Goal: Task Accomplishment & Management: Use online tool/utility

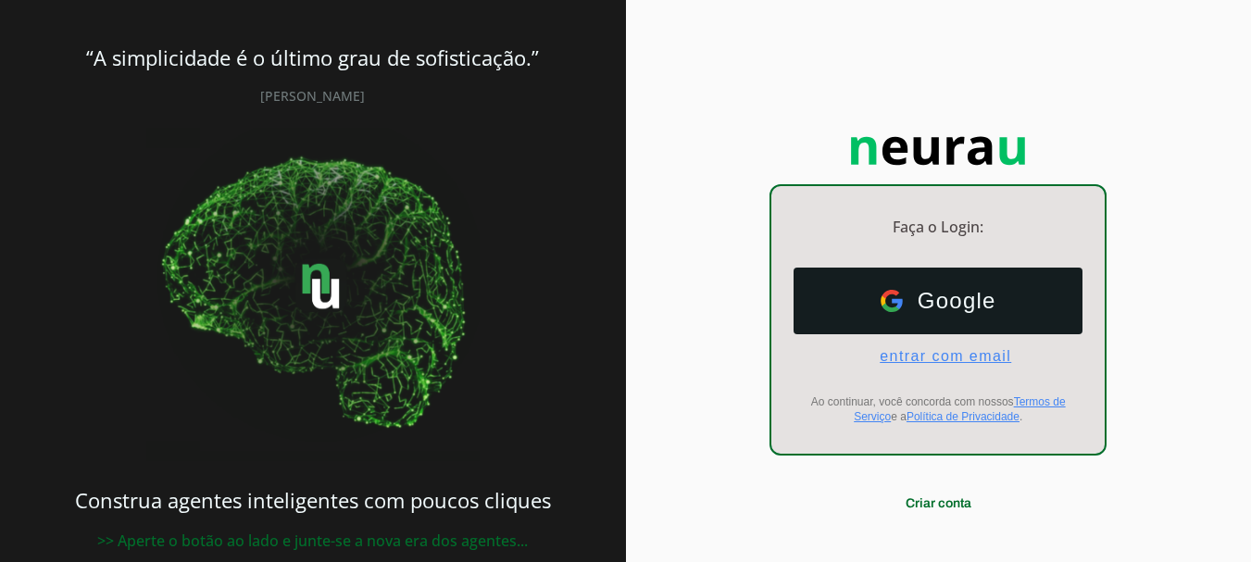
click at [934, 353] on span "entrar com email" at bounding box center [938, 356] width 146 height 17
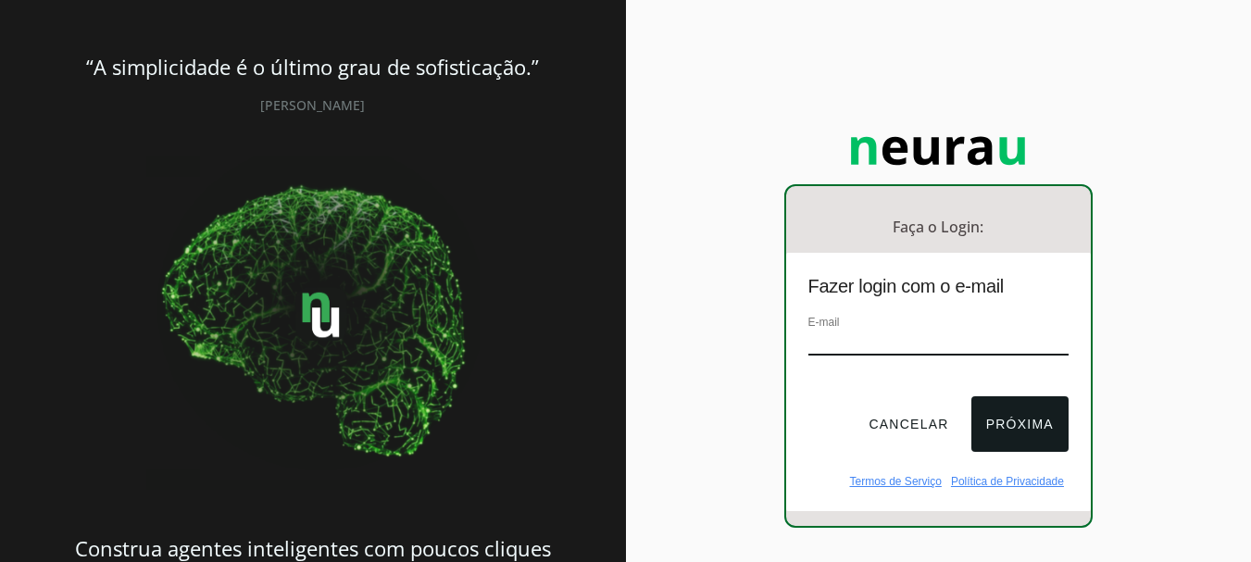
paste input "contato@missaoteen.com"
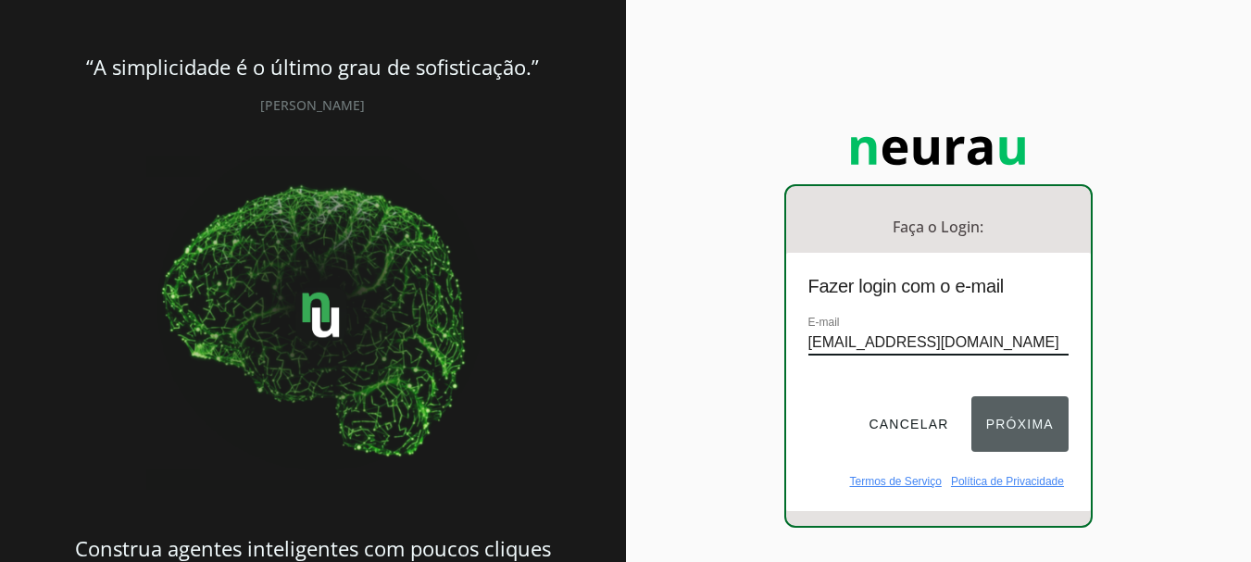
type input "contato@missaoteen.com"
click at [1034, 423] on button "Próxima" at bounding box center [1019, 424] width 97 height 56
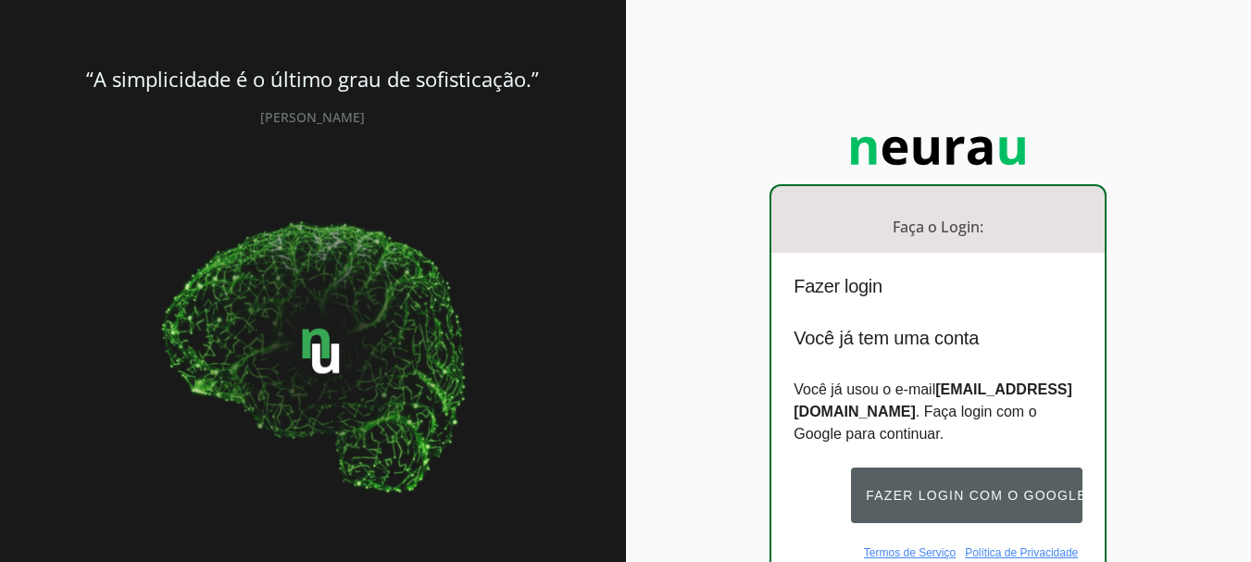
click at [943, 494] on button "Fazer login com o Google" at bounding box center [966, 496] width 231 height 56
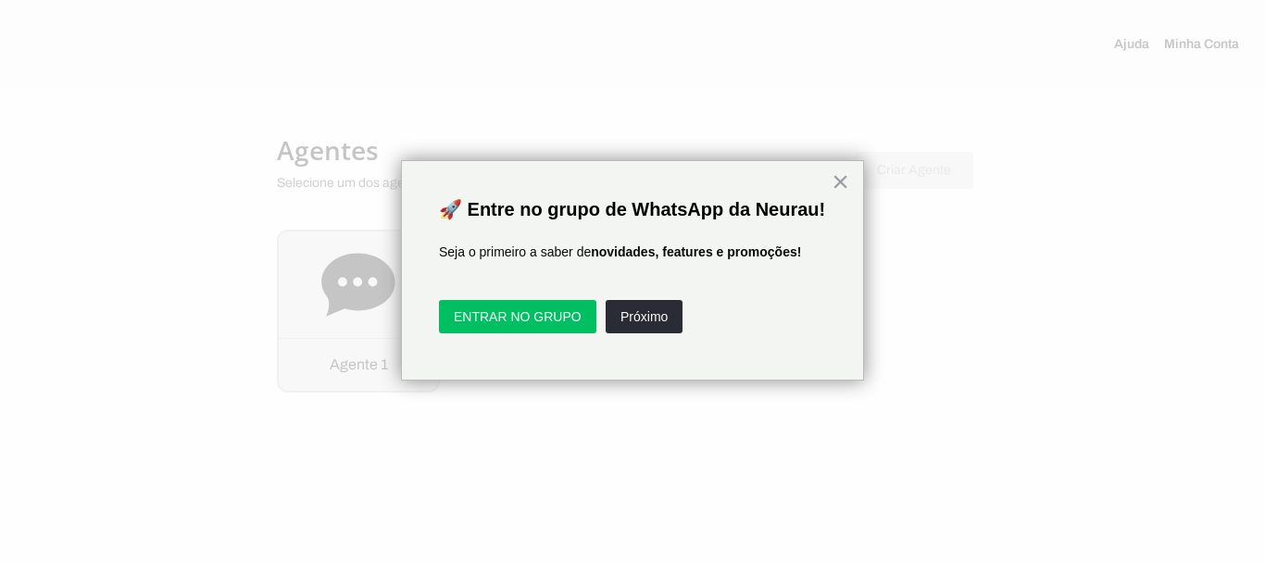
click at [751, 473] on div at bounding box center [632, 281] width 1265 height 562
click at [843, 181] on button "×" at bounding box center [840, 182] width 18 height 30
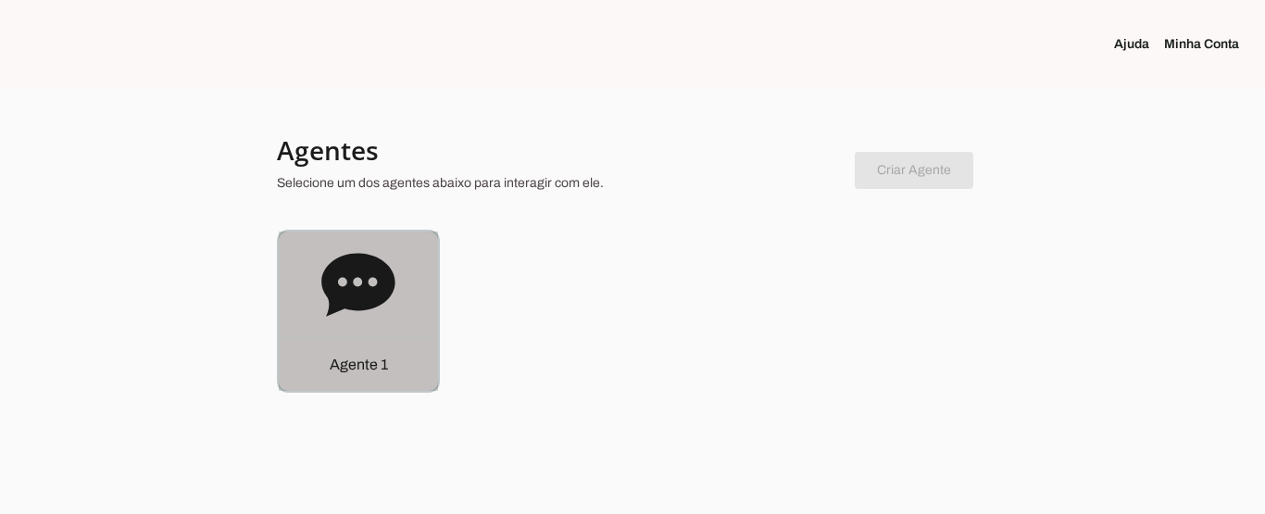
click at [356, 361] on p "Agente 1" at bounding box center [359, 365] width 58 height 22
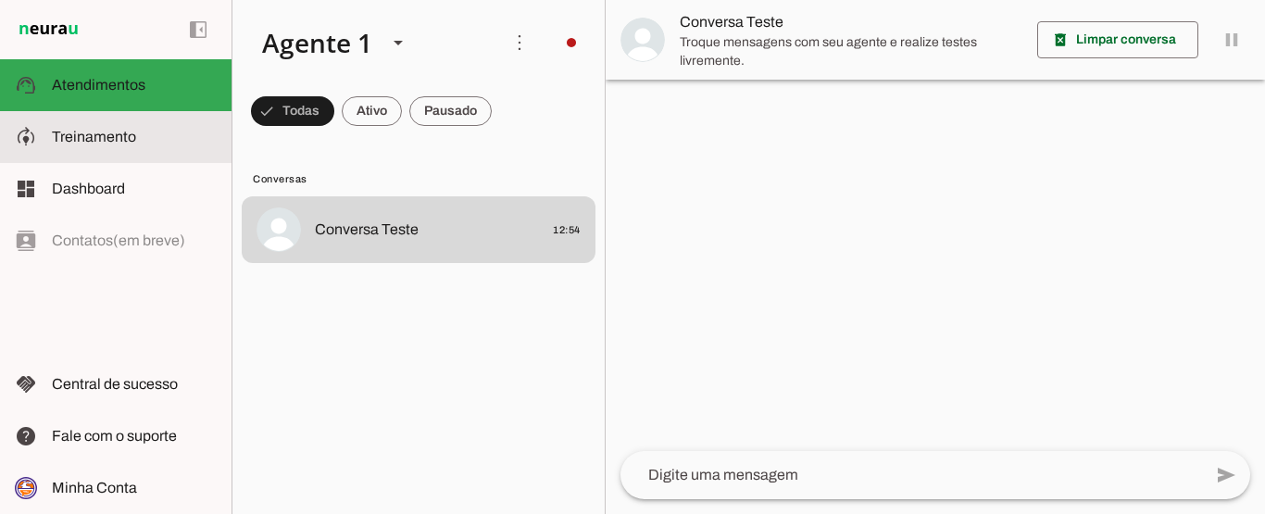
click at [104, 132] on span "Treinamento" at bounding box center [94, 137] width 84 height 16
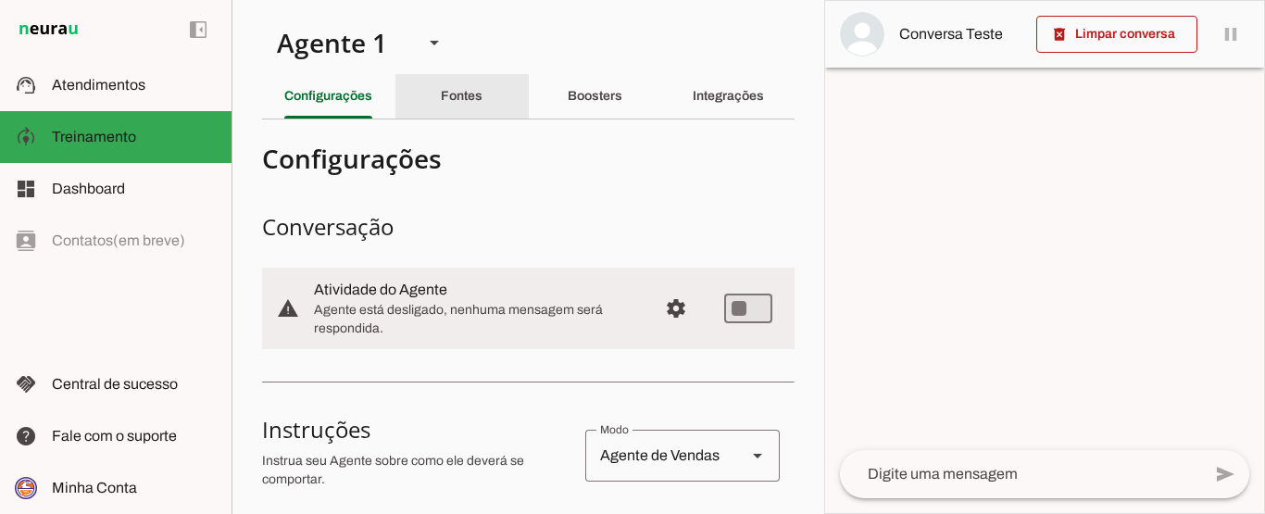
click at [471, 88] on div "Fontes" at bounding box center [462, 96] width 42 height 44
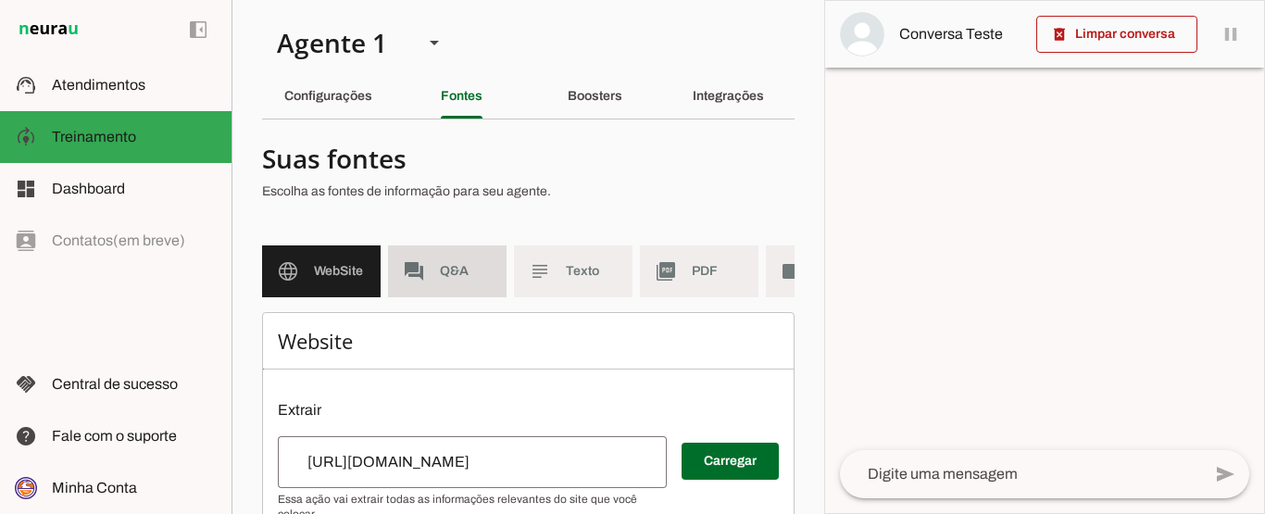
click at [472, 265] on span "Q&A" at bounding box center [466, 271] width 52 height 19
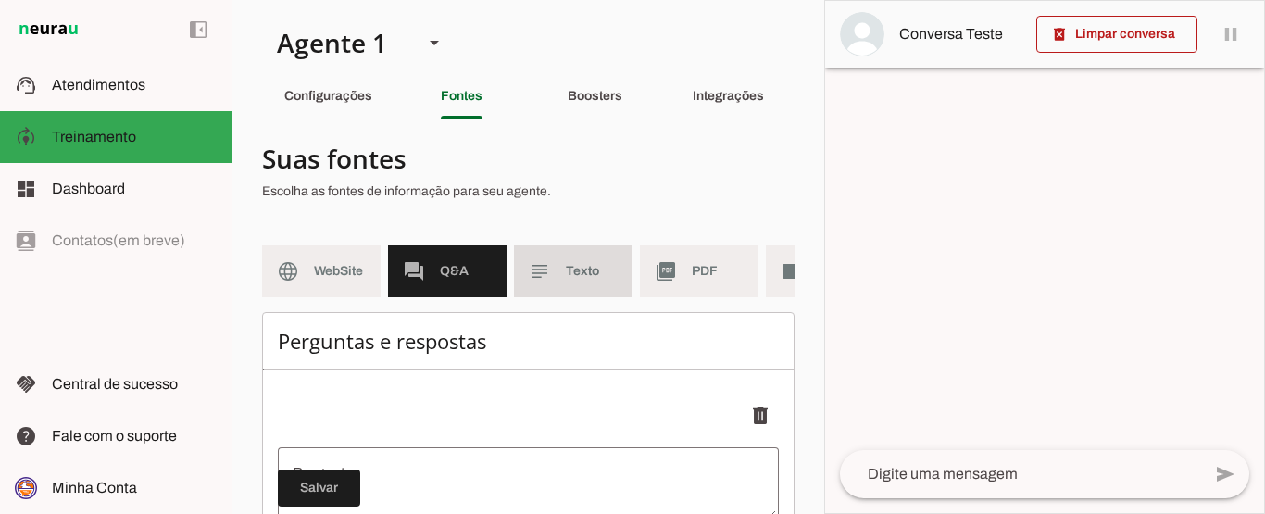
click at [560, 255] on md-item "subject Texto" at bounding box center [573, 271] width 119 height 52
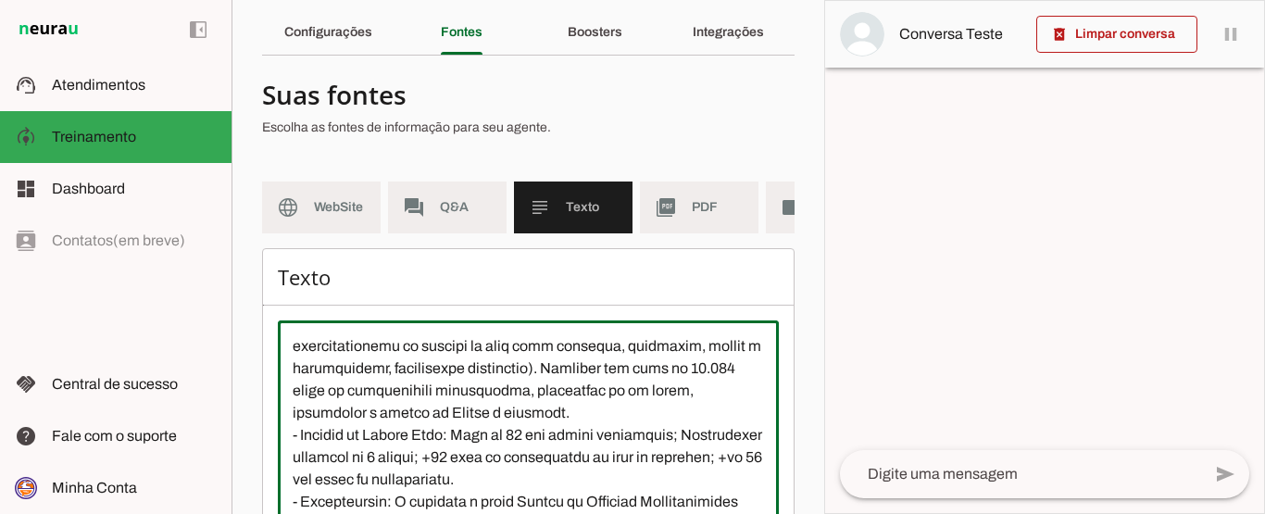
scroll to position [70, 0]
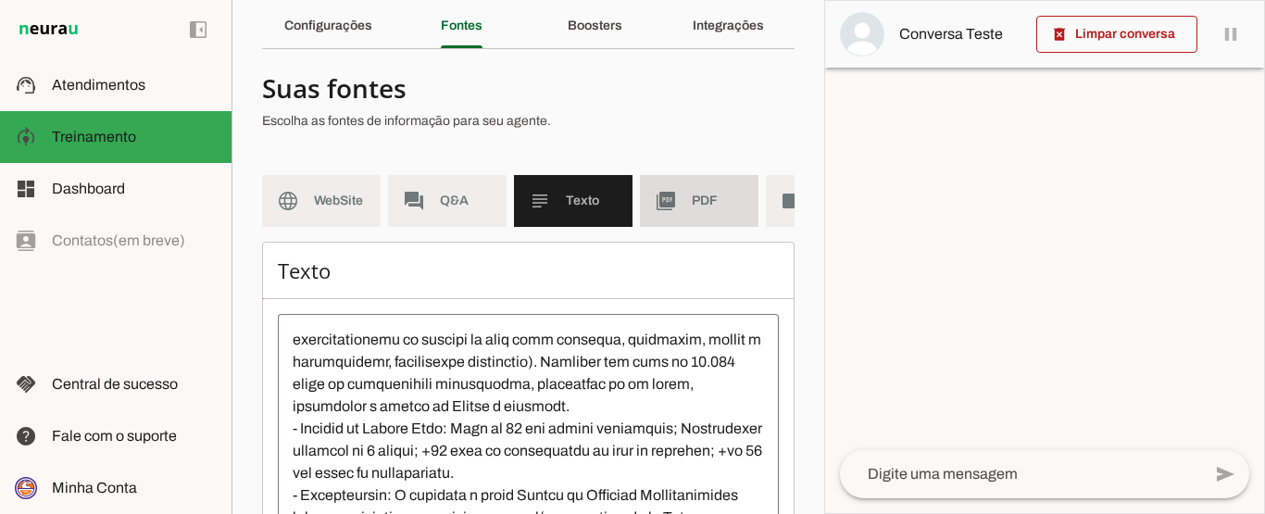
click at [718, 200] on span "PDF" at bounding box center [718, 201] width 52 height 19
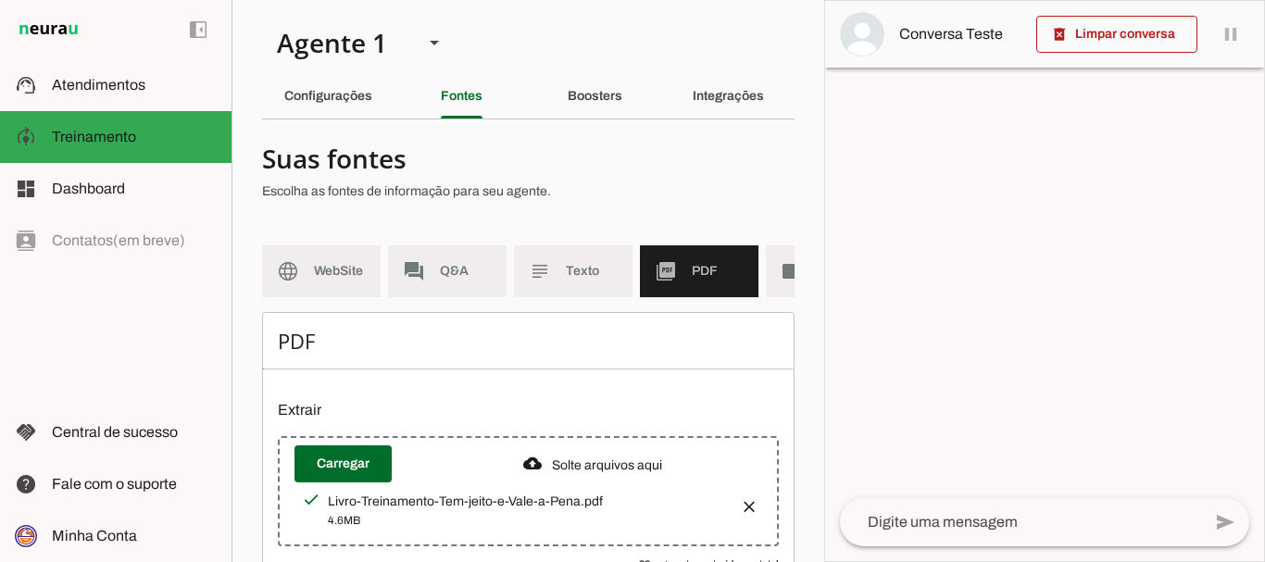
scroll to position [0, 104]
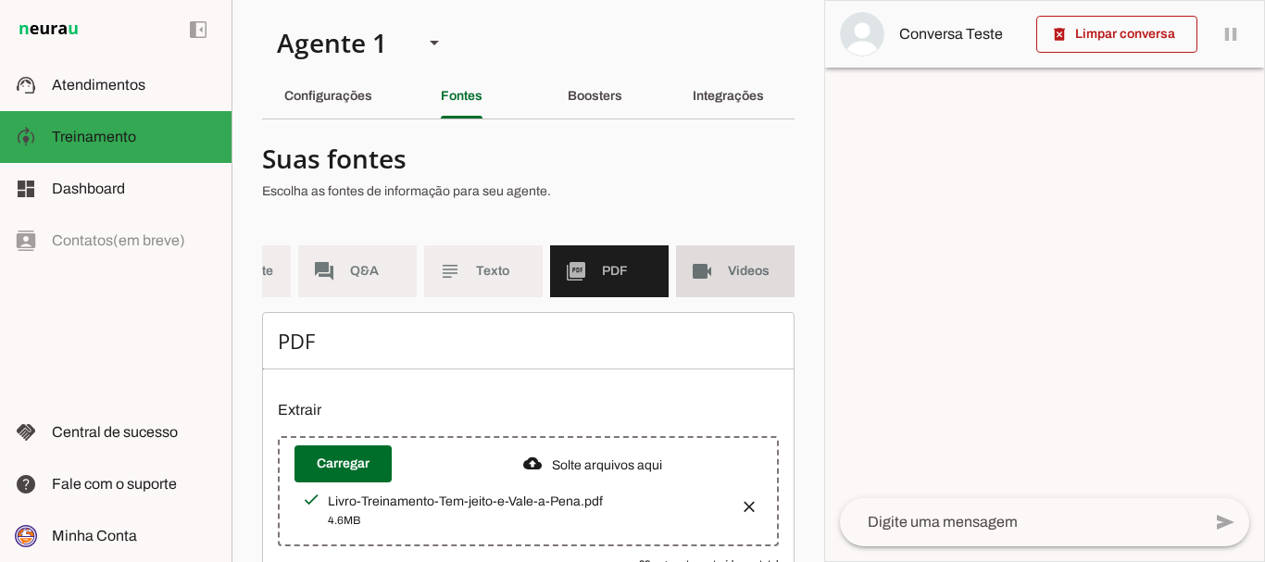
click at [731, 267] on span "Videos" at bounding box center [754, 271] width 52 height 19
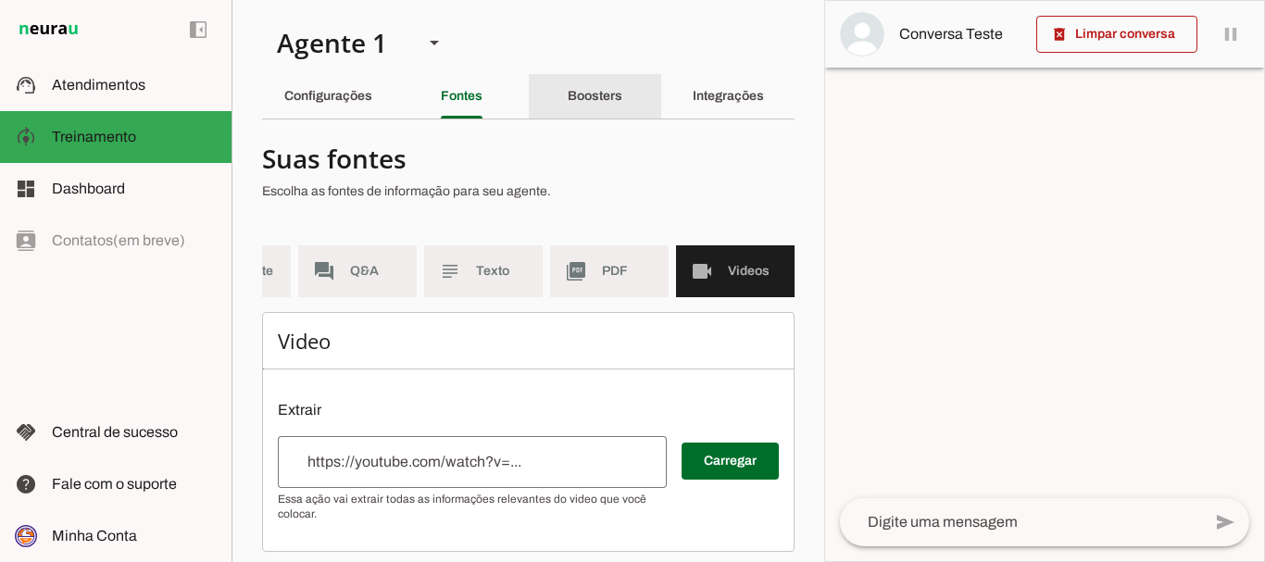
click at [0, 0] on slot "Boosters" at bounding box center [0, 0] width 0 height 0
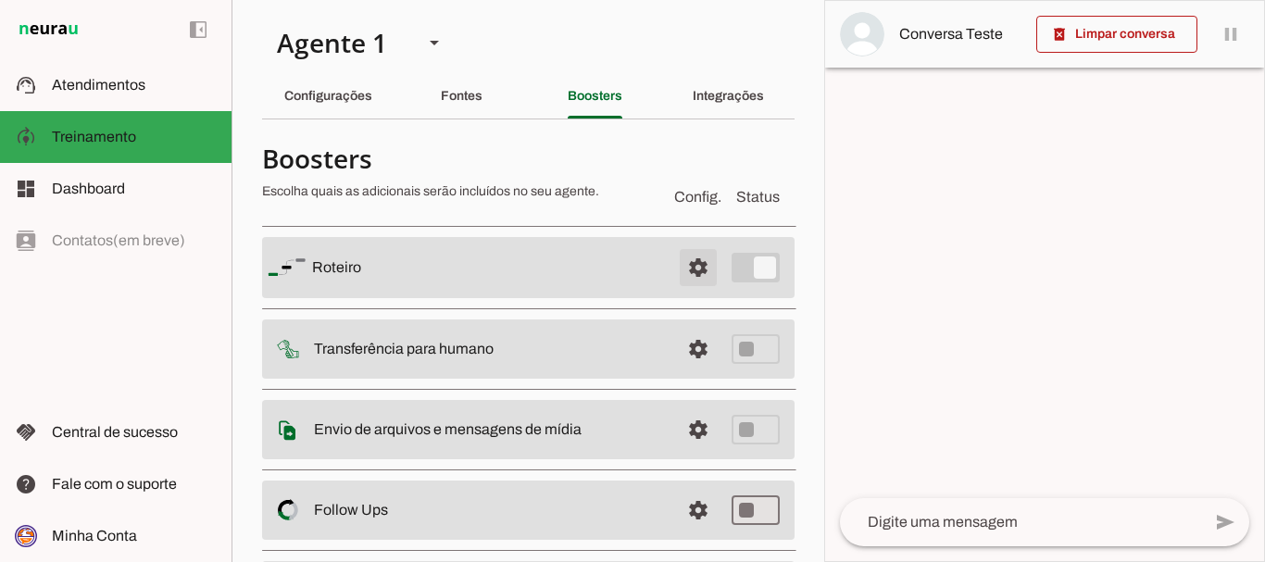
click at [680, 262] on span at bounding box center [698, 267] width 44 height 44
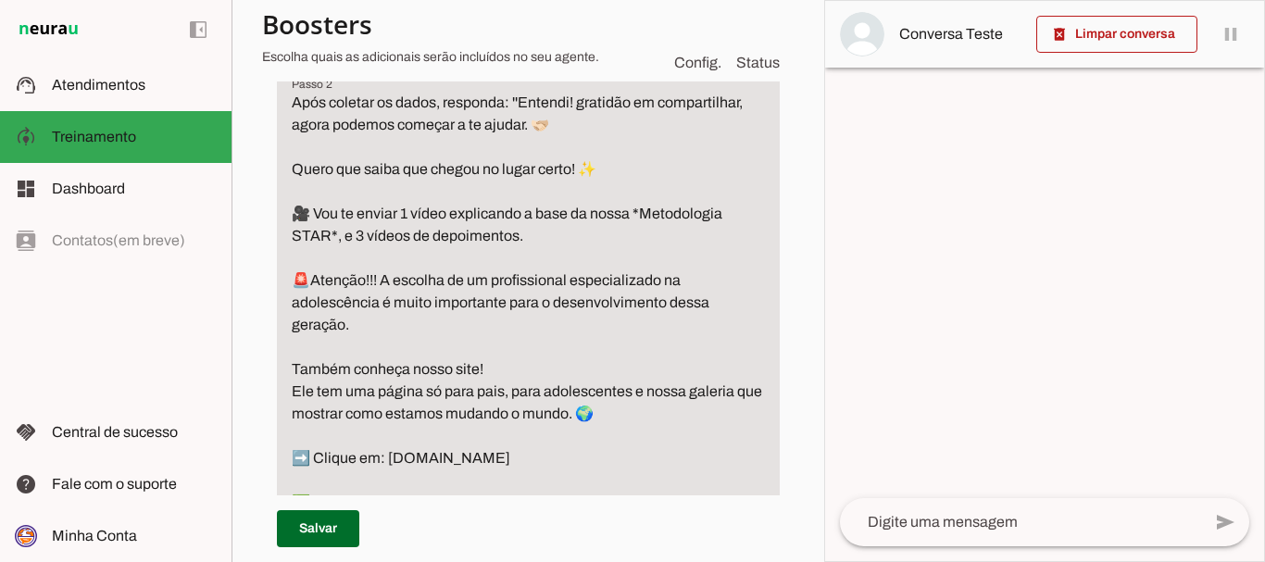
scroll to position [695, 0]
